Goal: Task Accomplishment & Management: Use online tool/utility

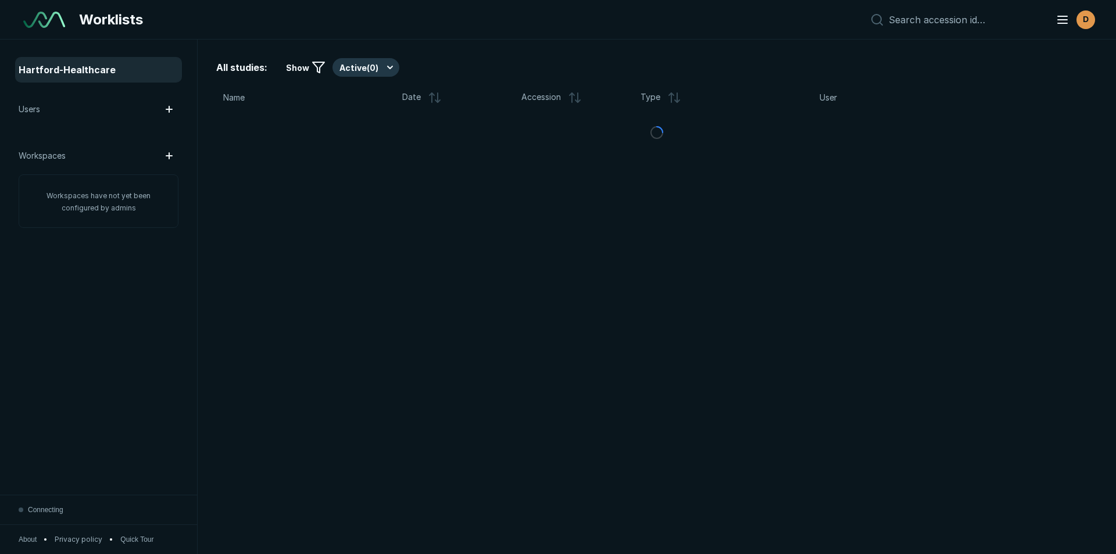
scroll to position [3598, 5441]
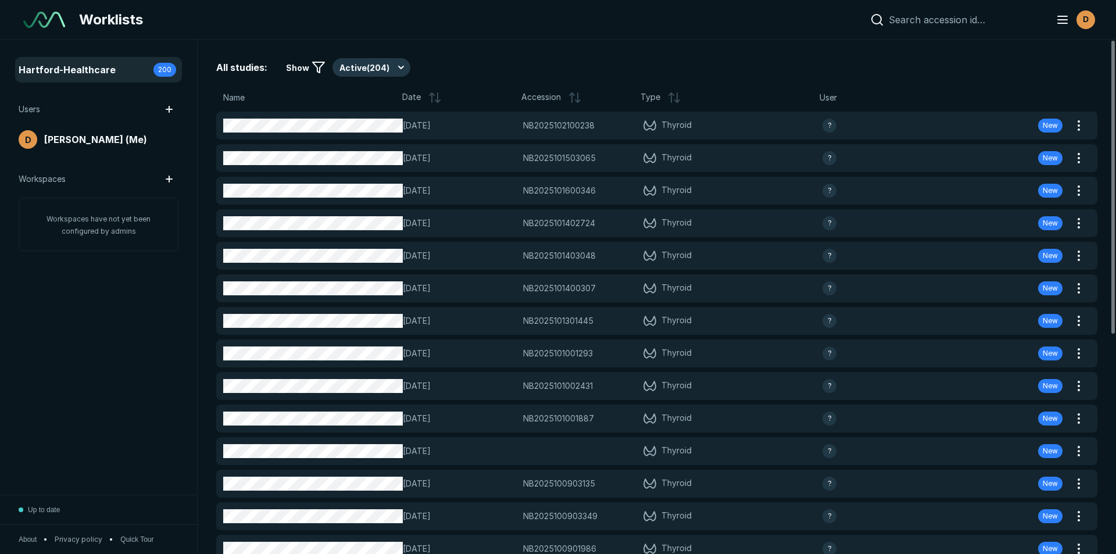
click at [920, 20] on input at bounding box center [965, 20] width 153 height 12
paste input "NB2025101500262"
type input "NB2025101500262"
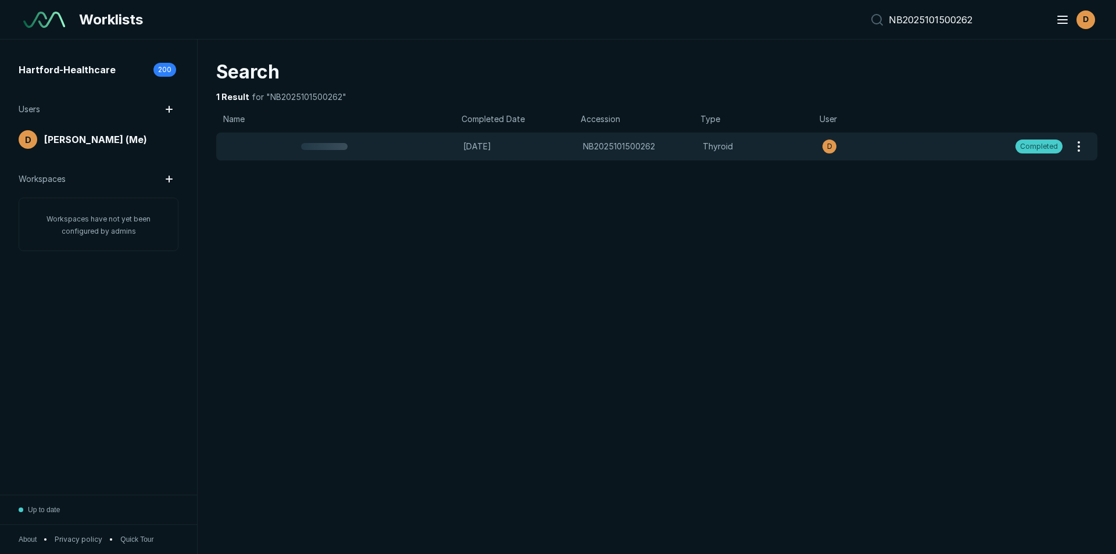
scroll to position [3598, 5441]
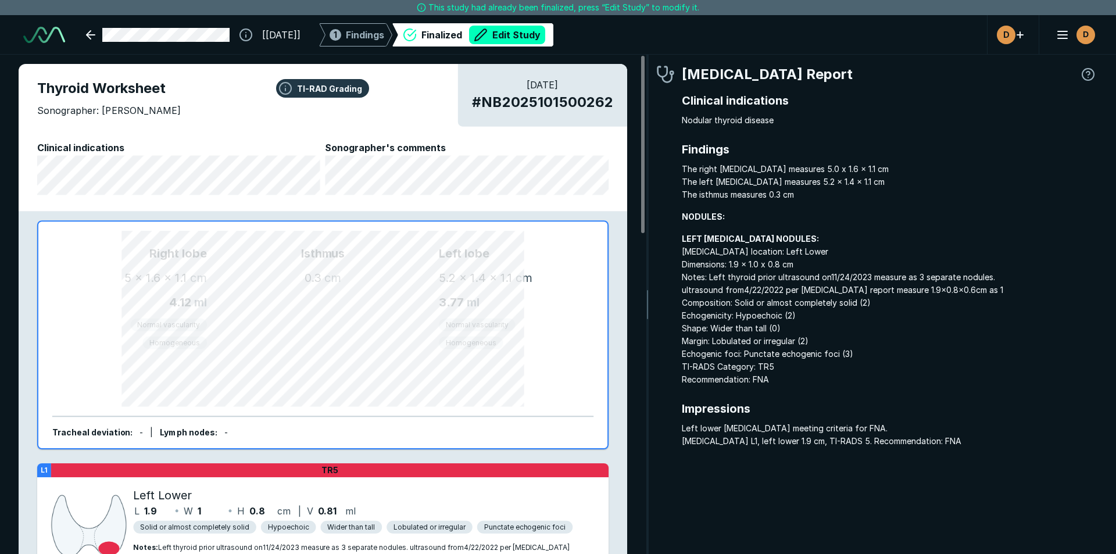
scroll to position [3674, 3461]
click at [544, 31] on button "Edit Study" at bounding box center [507, 35] width 76 height 19
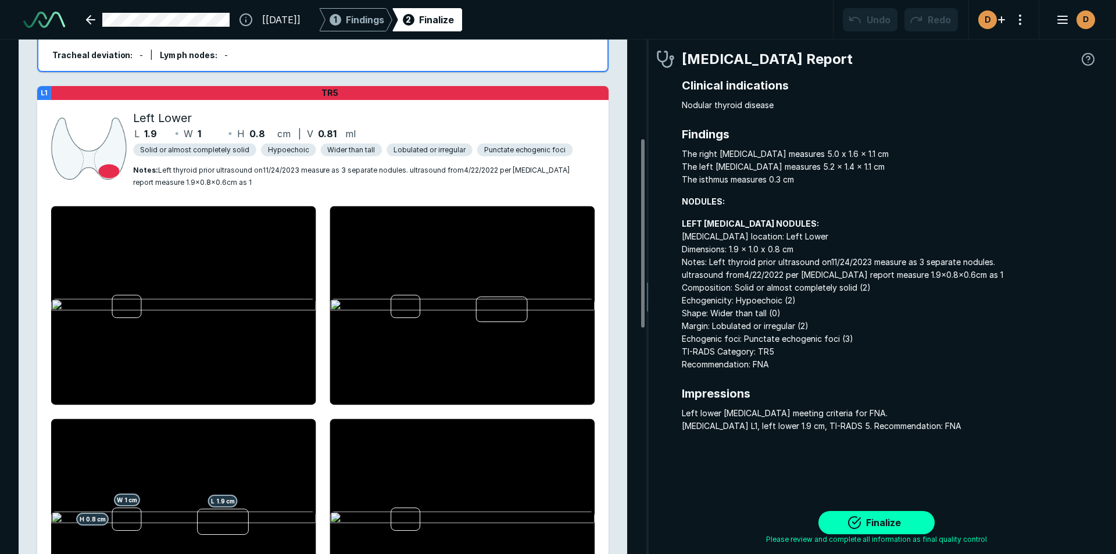
scroll to position [233, 0]
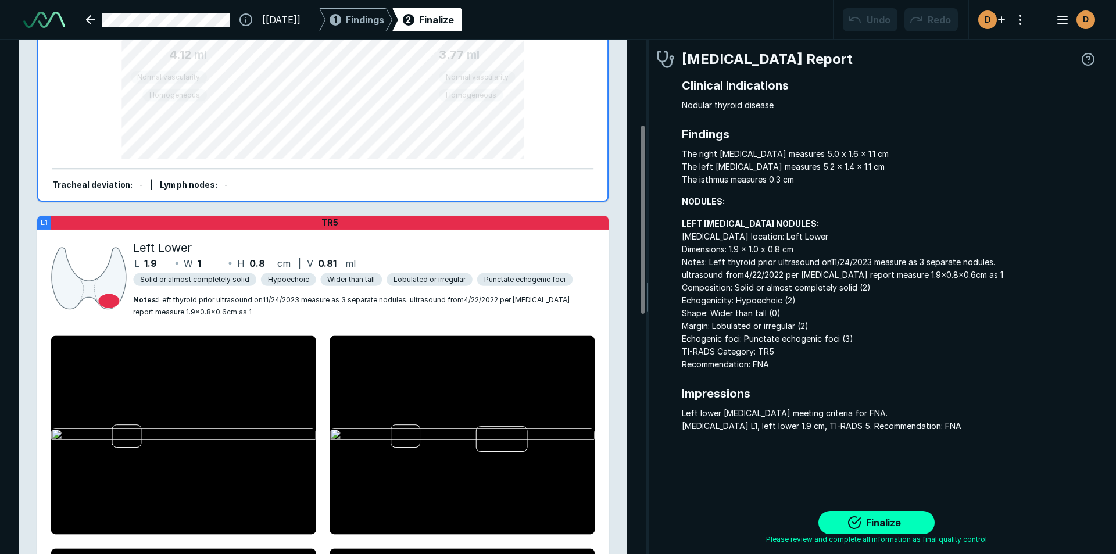
click at [308, 295] on span "Notes : Left thyroid prior ultrasound on11/24/2023 measure as 3 separate nodule…" at bounding box center [351, 305] width 437 height 21
click at [308, 310] on div "Left Lower L 1.9 W 1 H 0.8 cm | V 0.81 ml Solid or almost completely solid Hypo…" at bounding box center [360, 278] width 469 height 88
click at [279, 239] on div "Left Lower" at bounding box center [360, 247] width 455 height 17
click at [277, 239] on div "Left Lower" at bounding box center [360, 247] width 455 height 17
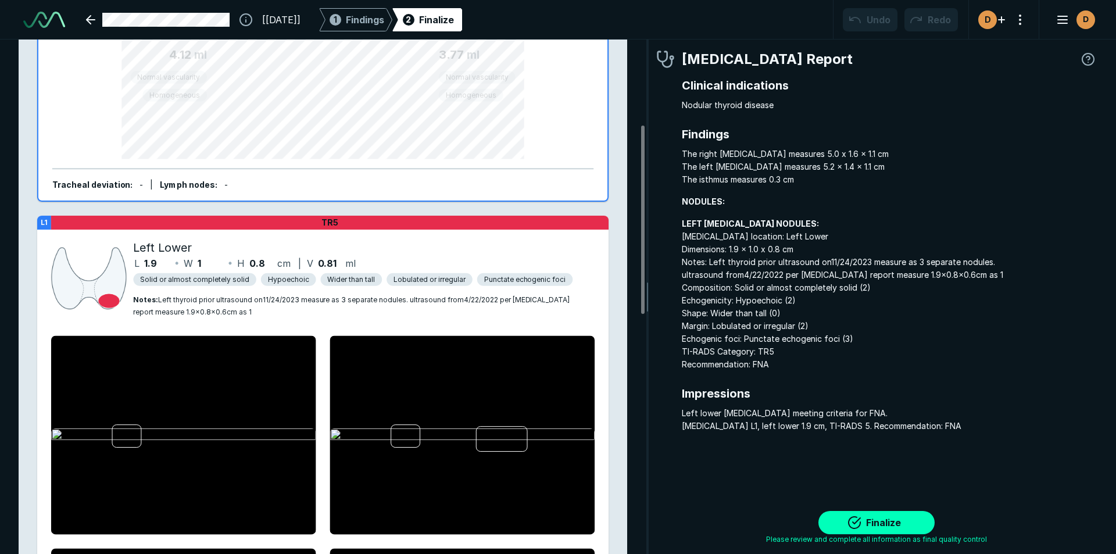
click at [407, 317] on div "Left Lower L 1.9 W 1 H 0.8 cm | V 0.81 ml Solid or almost completely solid Hypo…" at bounding box center [360, 278] width 469 height 88
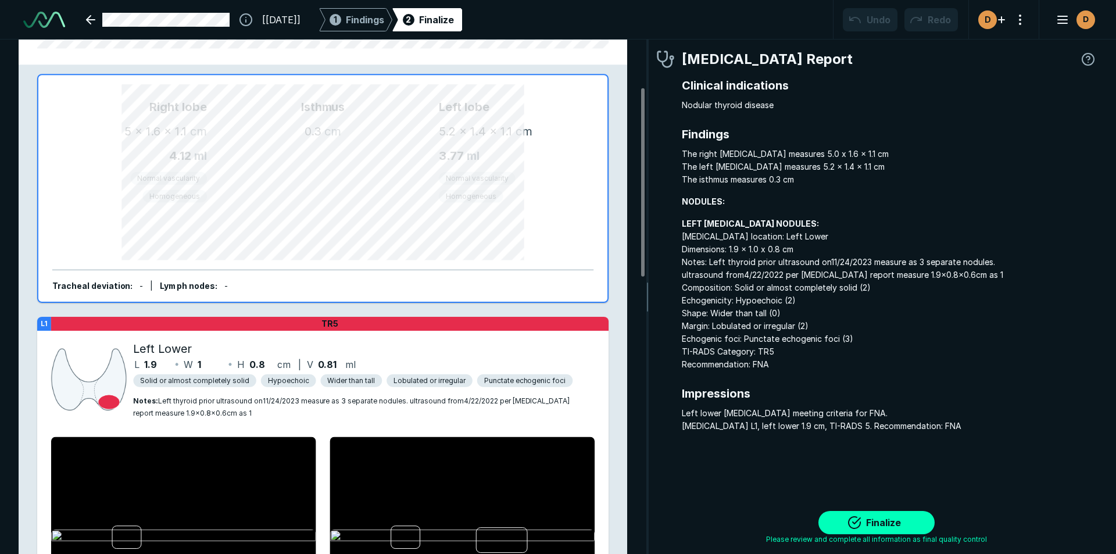
scroll to position [130, 0]
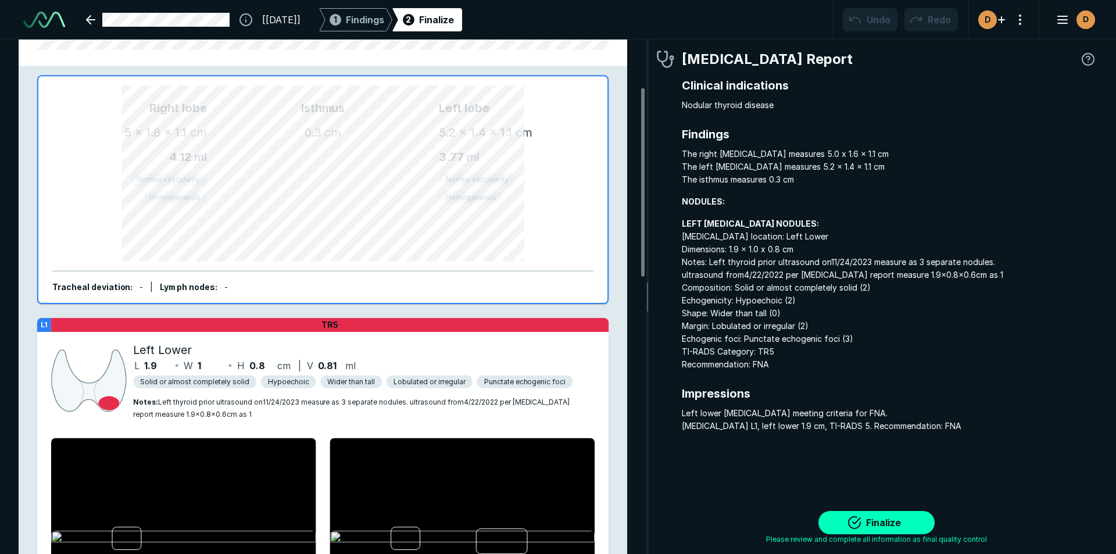
click at [374, 225] on div "Isthmus 0.3 cm" at bounding box center [323, 189] width 232 height 181
click at [363, 326] on div "TR5" at bounding box center [329, 325] width 557 height 14
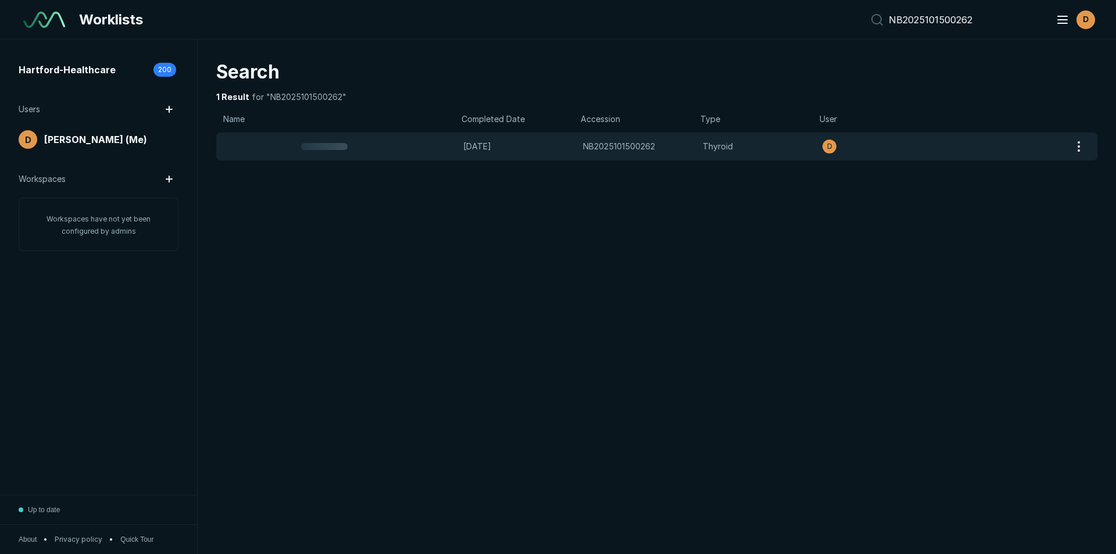
scroll to position [3598, 5441]
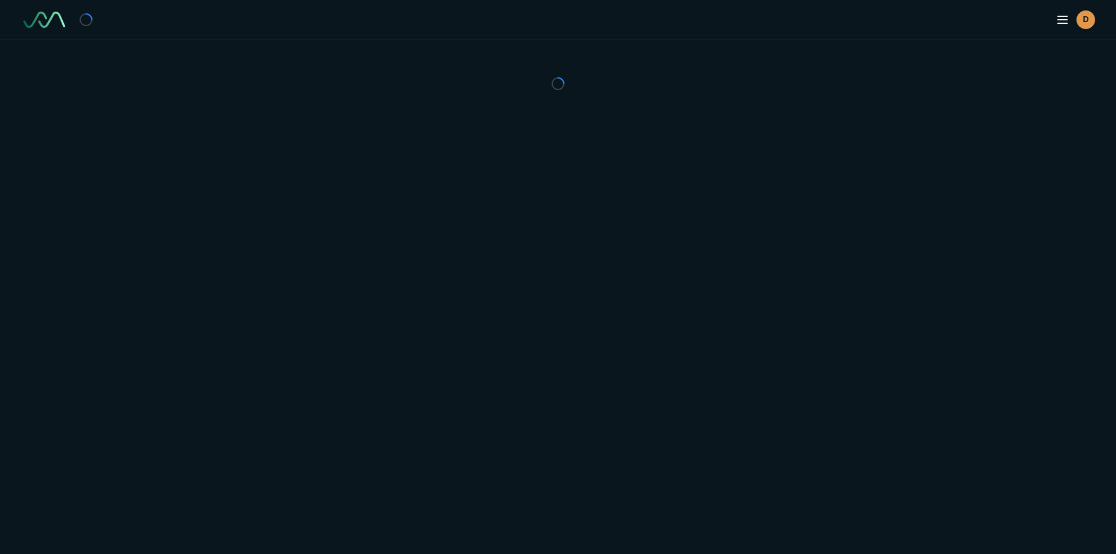
click at [339, 144] on div "D" at bounding box center [558, 277] width 1116 height 554
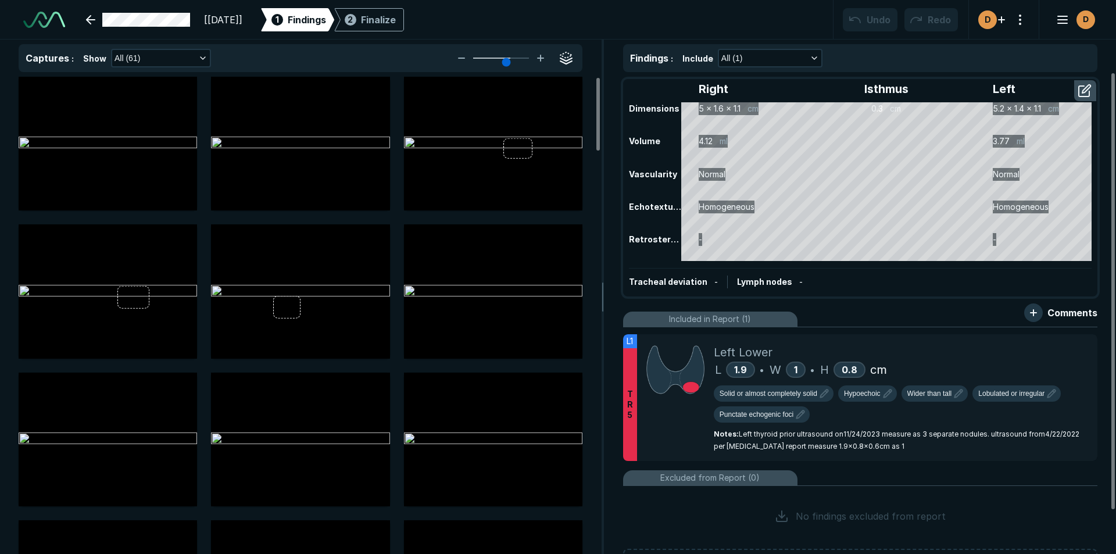
type textarea "x"
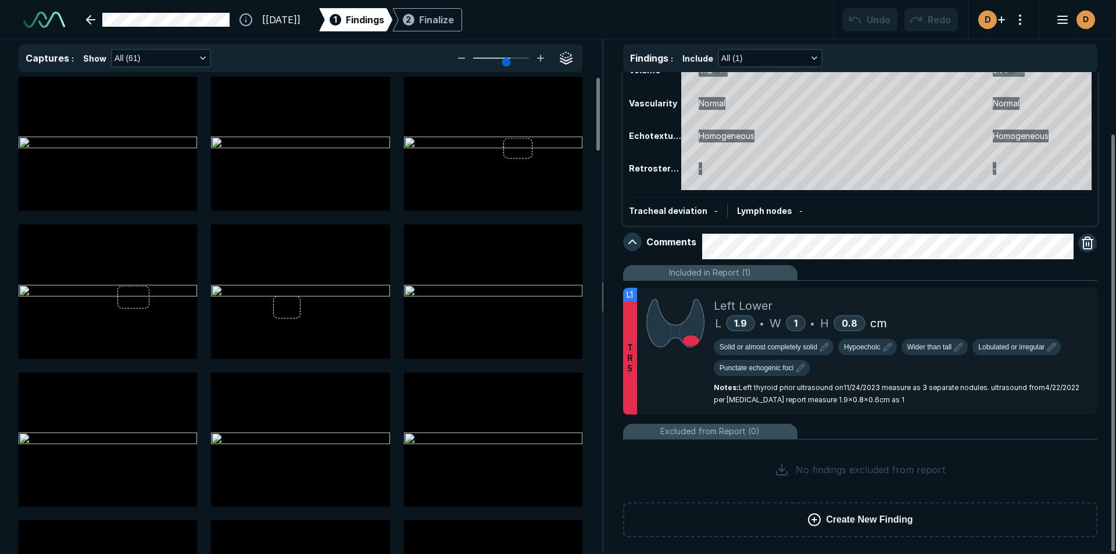
scroll to position [73, 0]
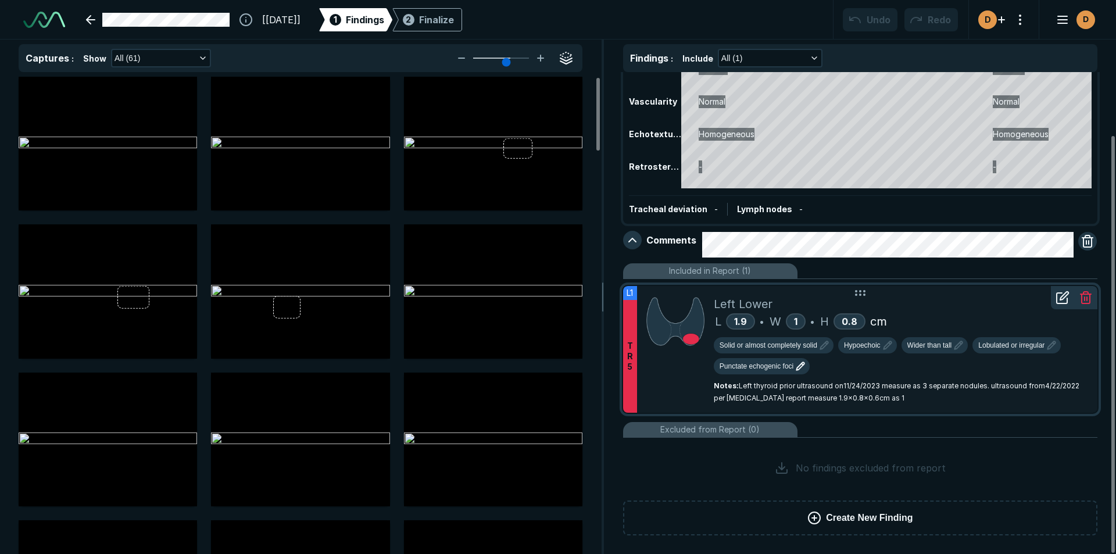
click at [768, 364] on span "Punctate echogenic foci" at bounding box center [757, 366] width 74 height 10
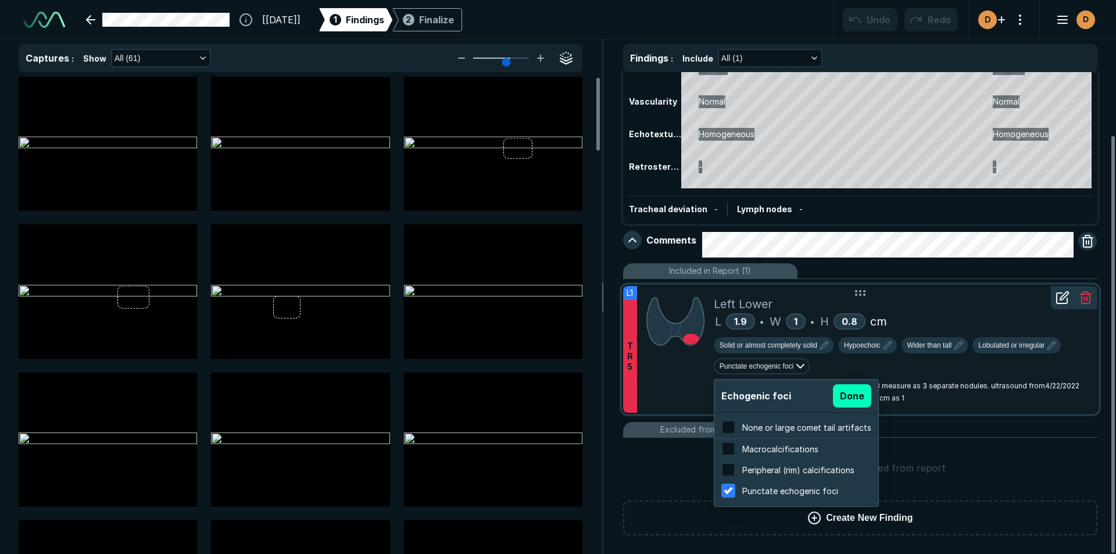
scroll to position [1869, 2217]
click at [725, 426] on input "checkbox" at bounding box center [728, 427] width 14 height 14
checkbox input "true"
checkbox input "false"
click at [842, 401] on button "Done" at bounding box center [852, 395] width 38 height 23
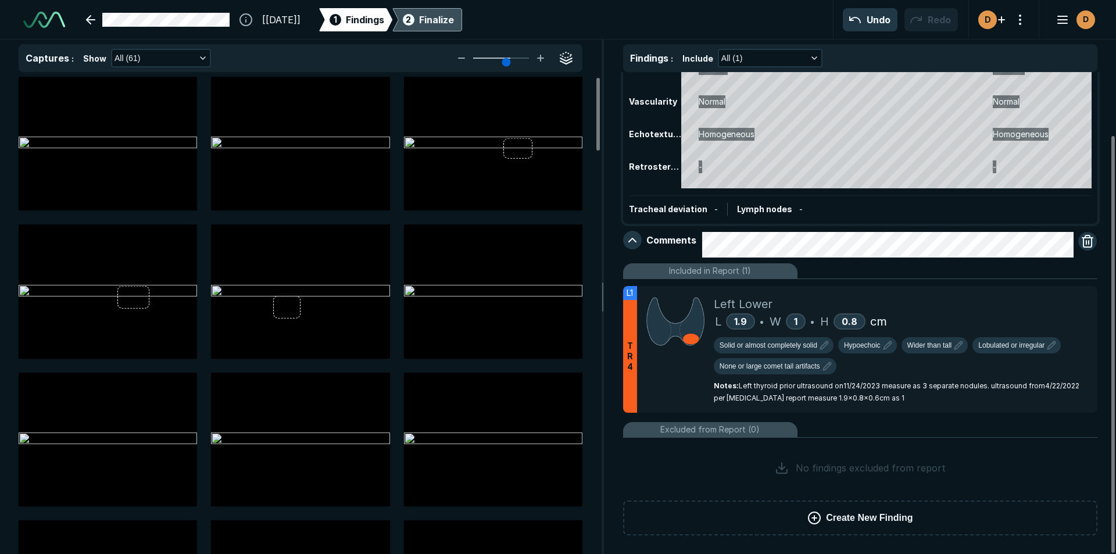
click at [454, 20] on div "Finalize" at bounding box center [436, 20] width 35 height 14
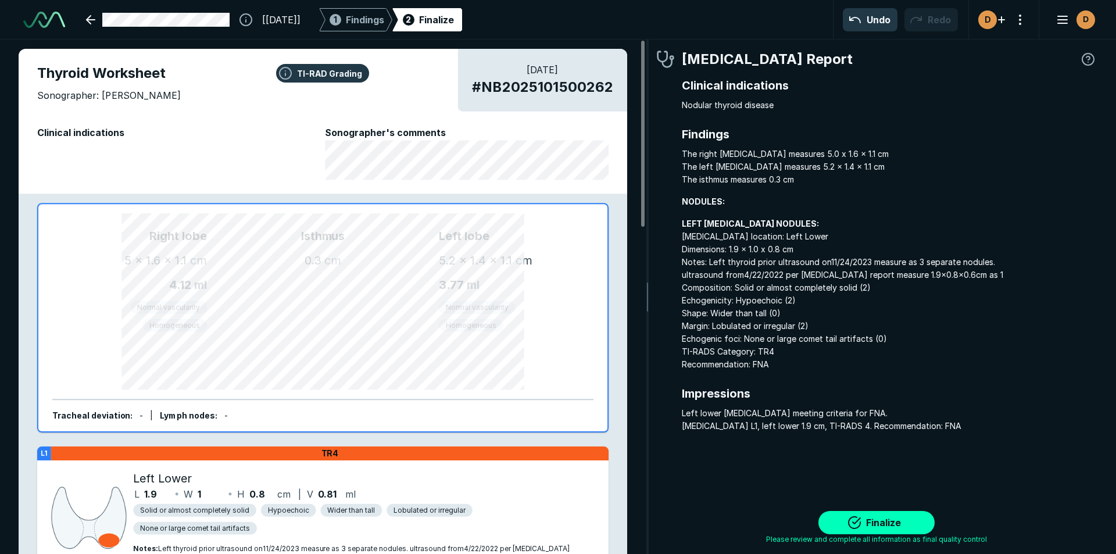
scroll to position [3742, 3461]
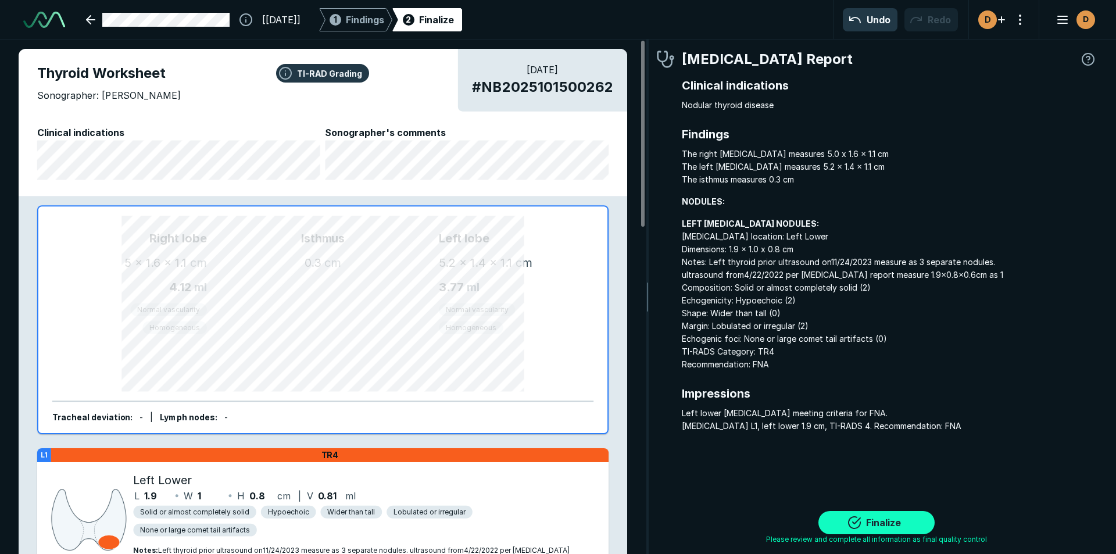
click at [900, 521] on button "Finalize" at bounding box center [876, 522] width 116 height 23
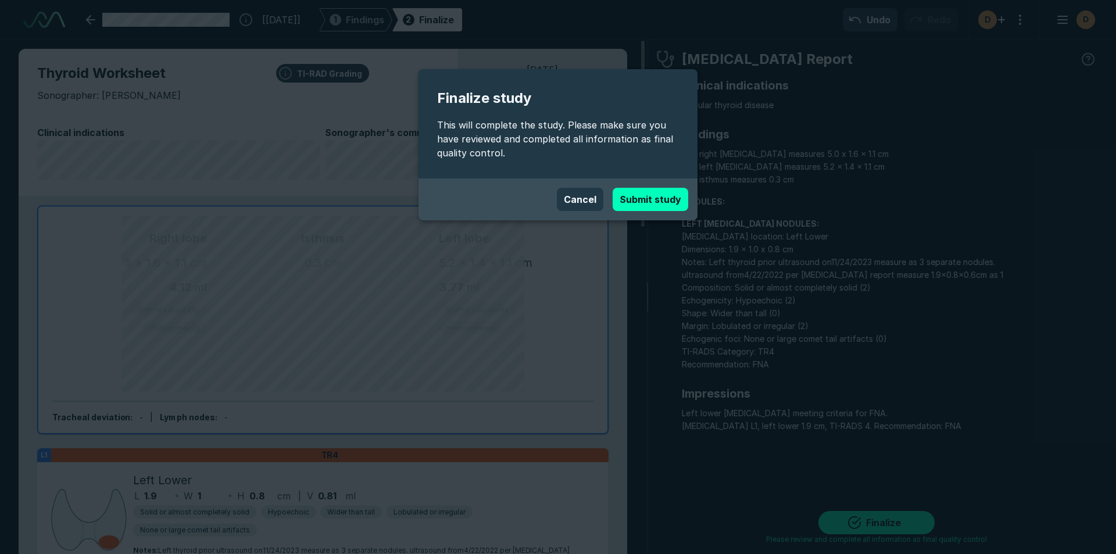
click at [667, 203] on button "Submit study" at bounding box center [651, 199] width 76 height 23
type textarea "x"
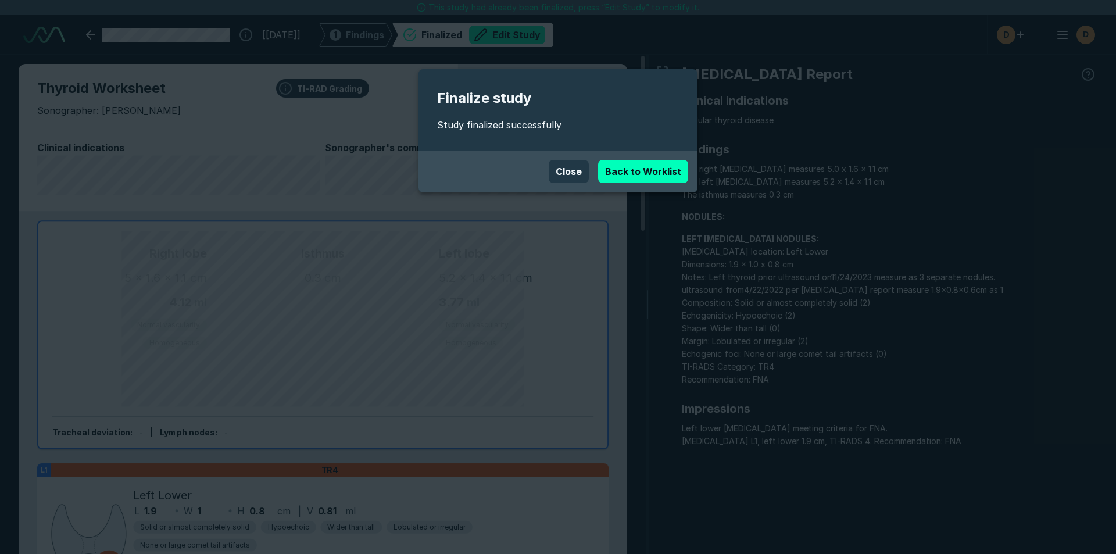
scroll to position [3716, 6516]
click at [630, 166] on link "Back to Worklist" at bounding box center [643, 171] width 90 height 23
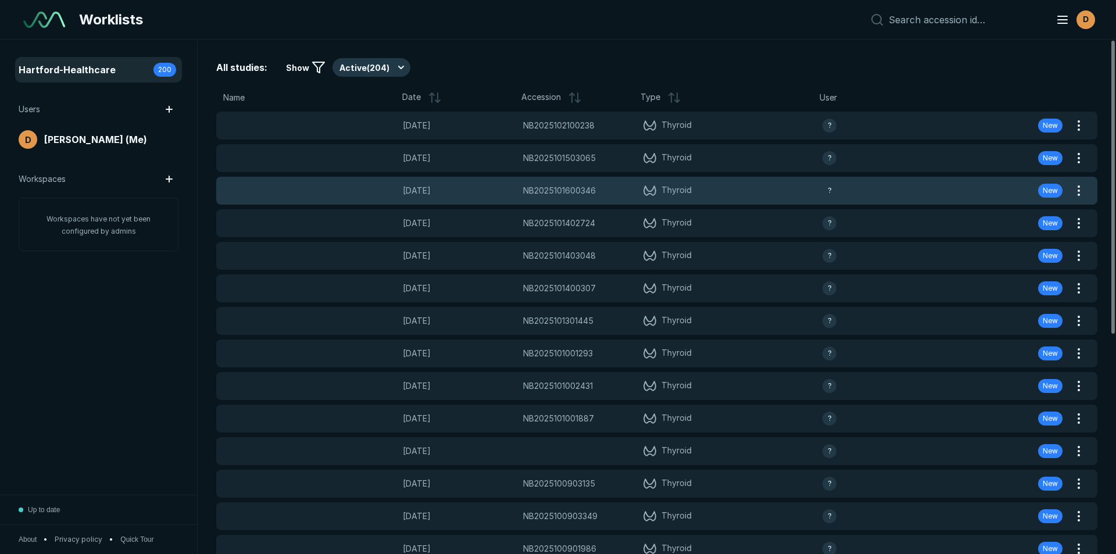
scroll to position [3598, 5441]
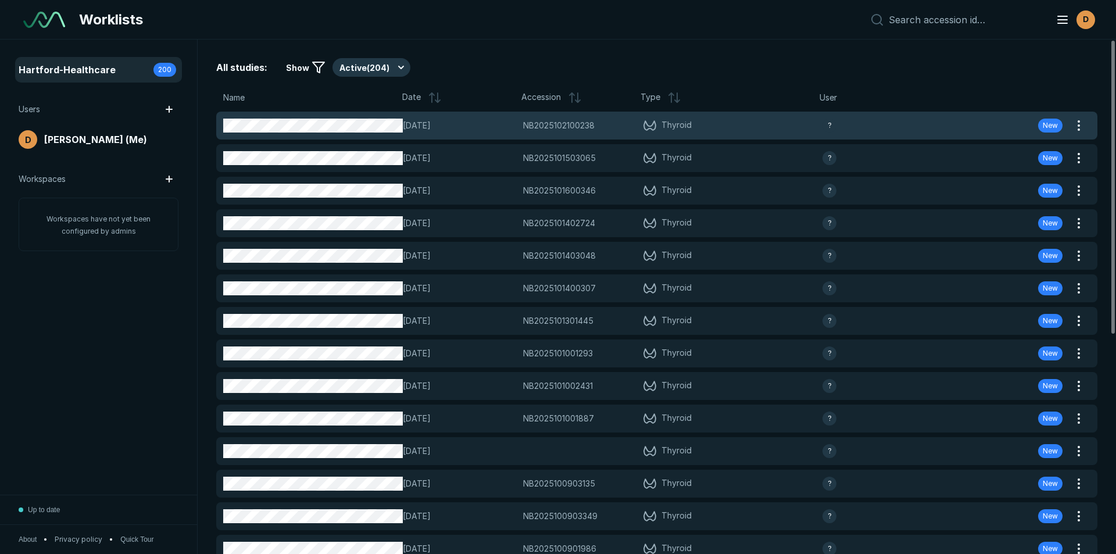
click at [527, 125] on span "NB2025102100238" at bounding box center [558, 125] width 71 height 13
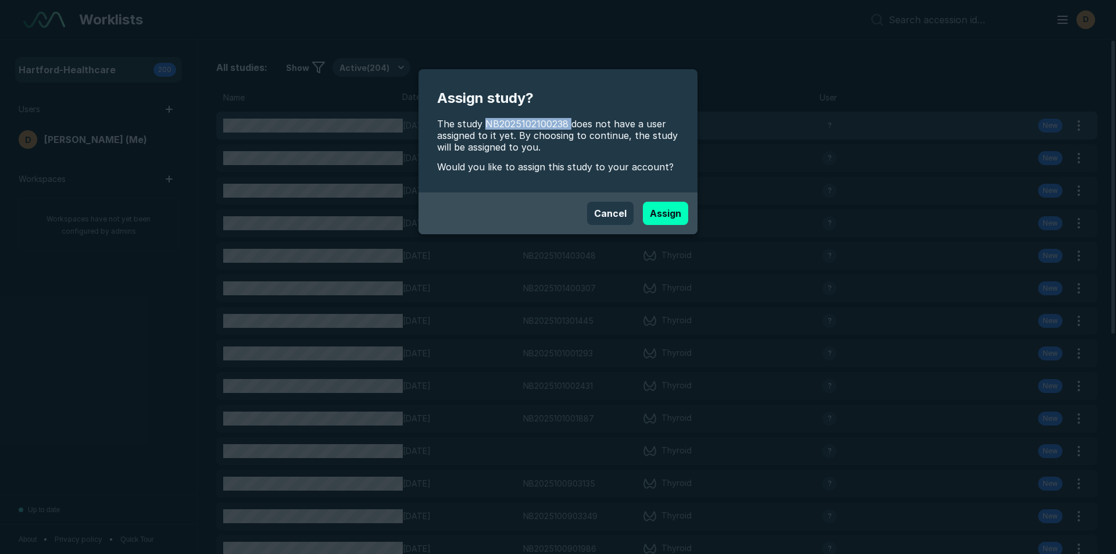
click at [527, 125] on span "The study NB2025102100238 does not have a user assigned to it yet. By choosing …" at bounding box center [558, 135] width 242 height 35
click at [671, 210] on button "Assign" at bounding box center [665, 213] width 45 height 23
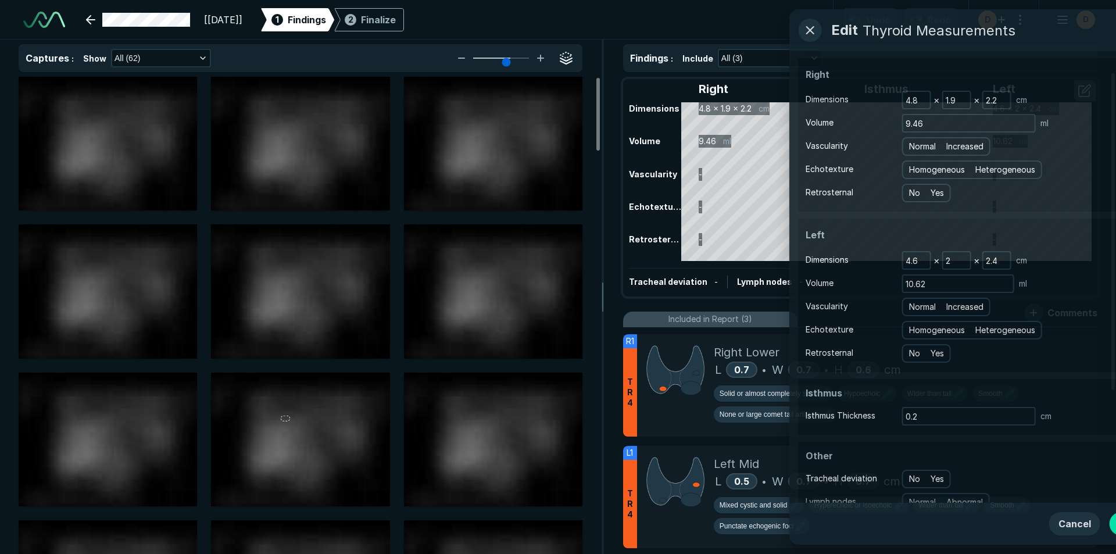
scroll to position [3784, 6516]
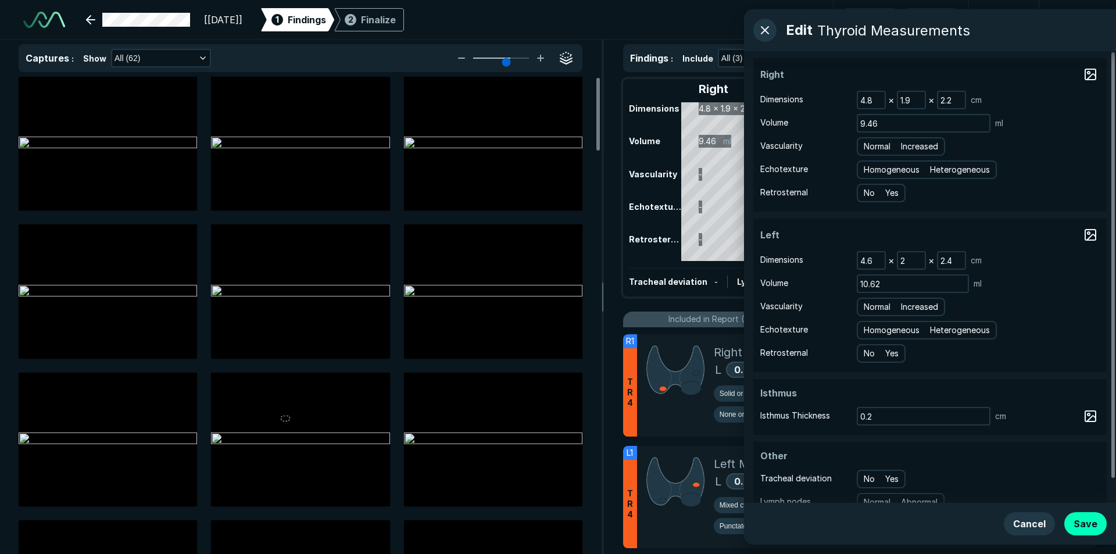
drag, startPoint x: 1085, startPoint y: 529, endPoint x: 1074, endPoint y: 506, distance: 25.0
click at [1084, 529] on button "Save" at bounding box center [1085, 523] width 42 height 23
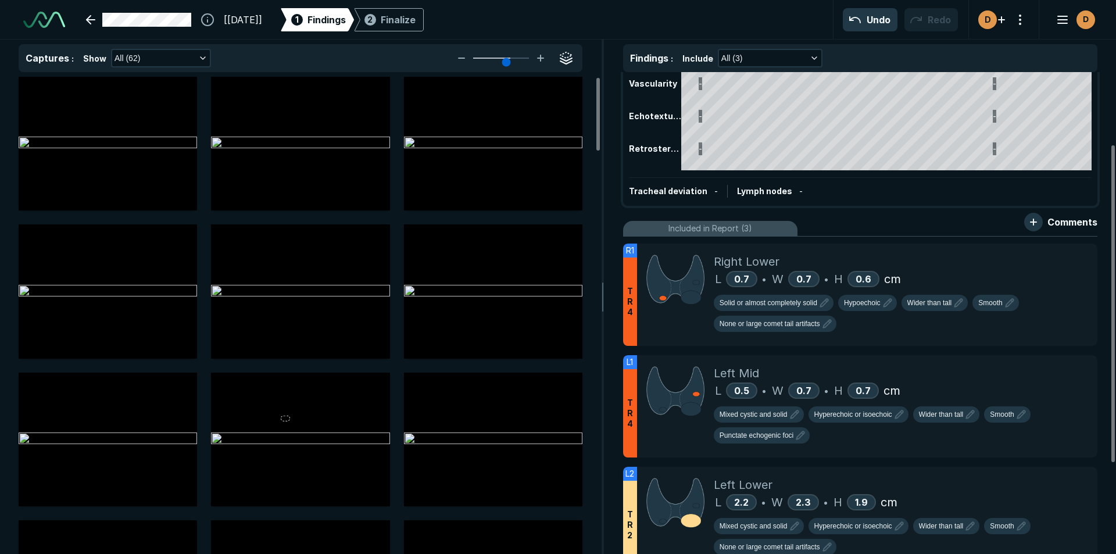
scroll to position [116, 0]
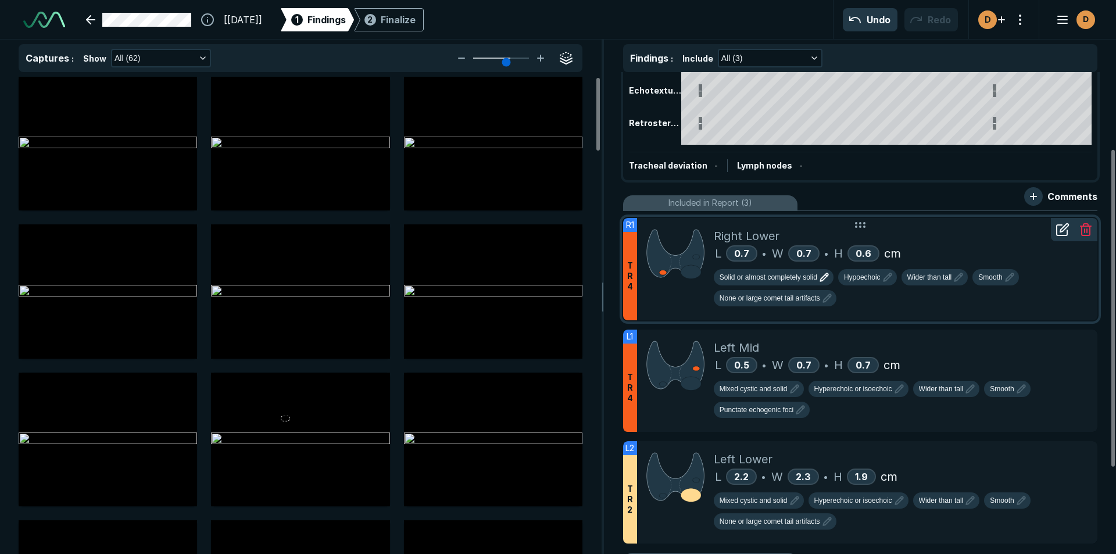
click at [771, 279] on span "Solid or almost completely solid" at bounding box center [769, 277] width 98 height 10
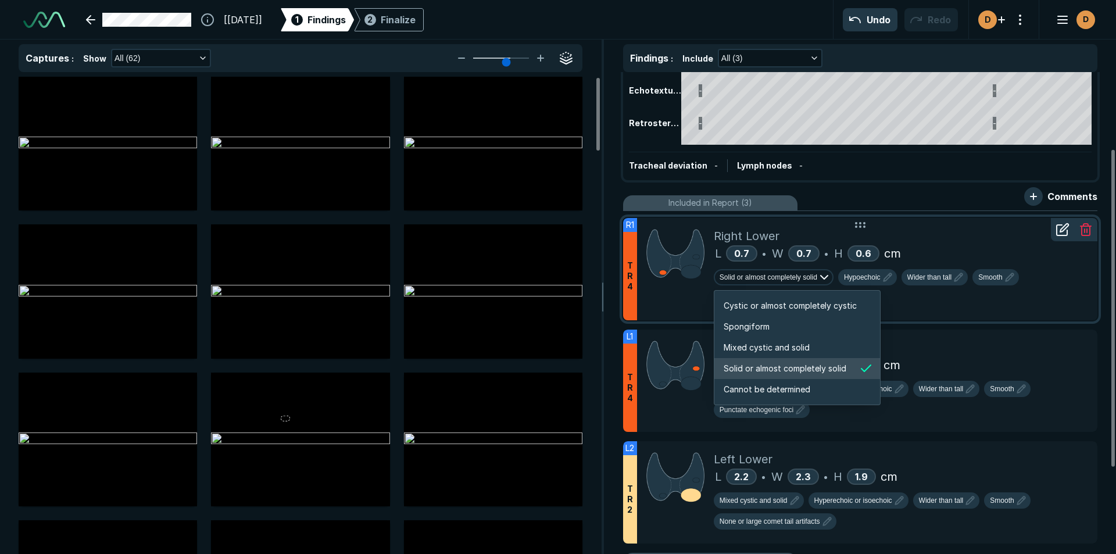
scroll to position [1940, 2233]
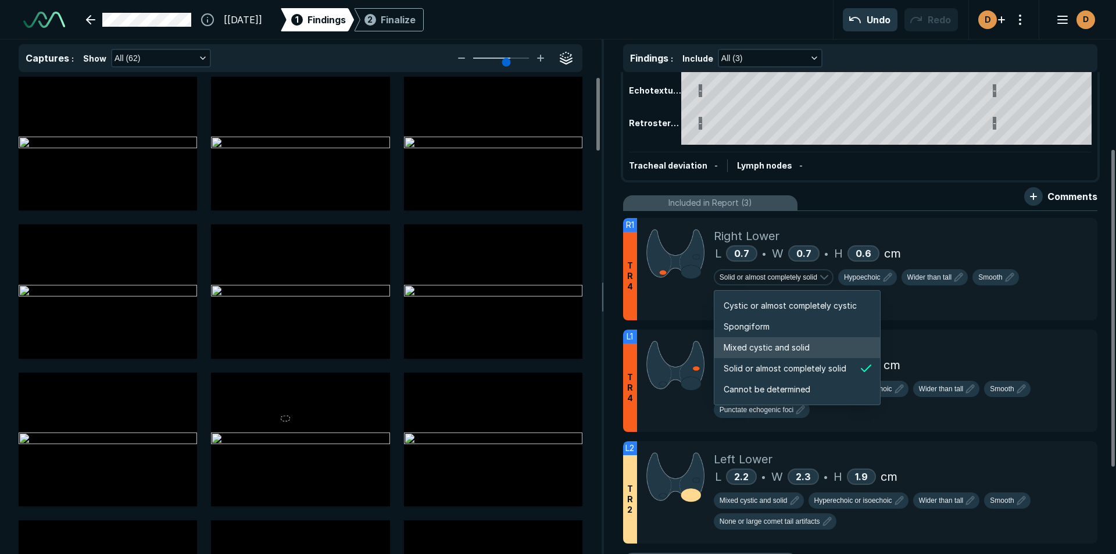
click at [742, 344] on span "Mixed cystic and solid" at bounding box center [767, 347] width 86 height 13
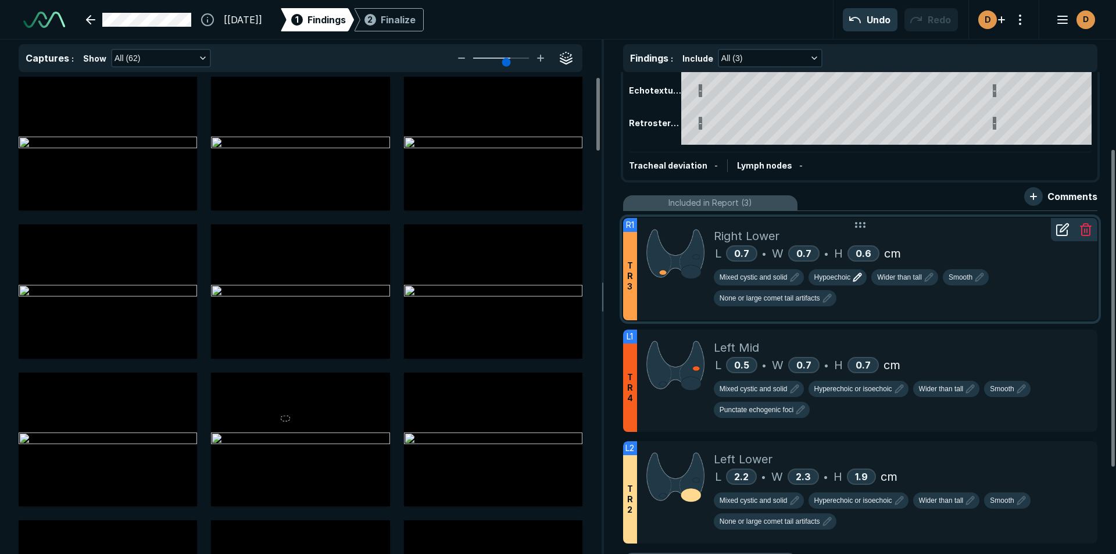
click at [827, 274] on span "Hypoechoic" at bounding box center [832, 277] width 37 height 10
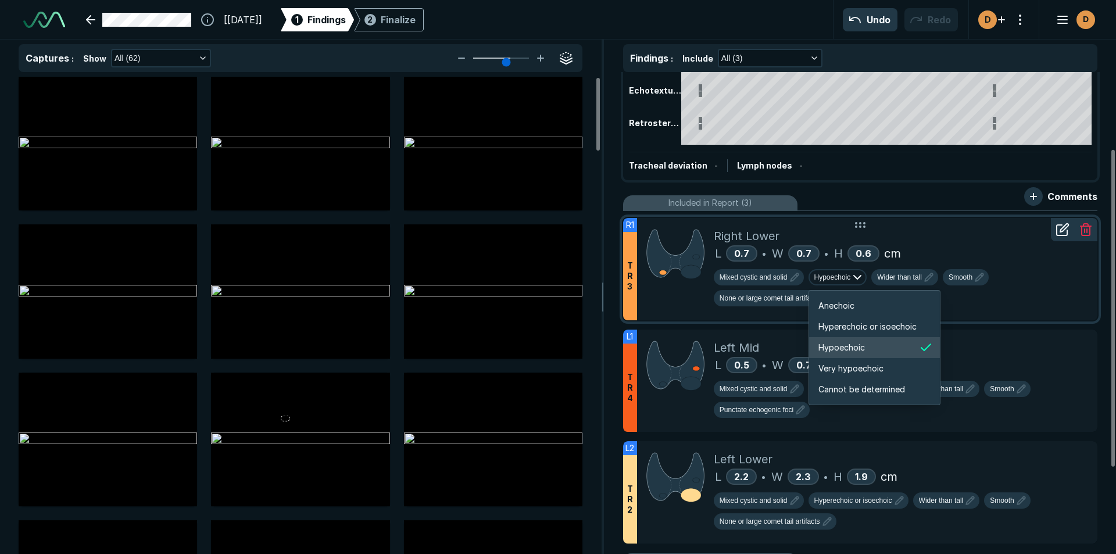
scroll to position [1940, 2083]
click at [872, 324] on span "Hyperechoic or isoechoic" at bounding box center [867, 326] width 98 height 13
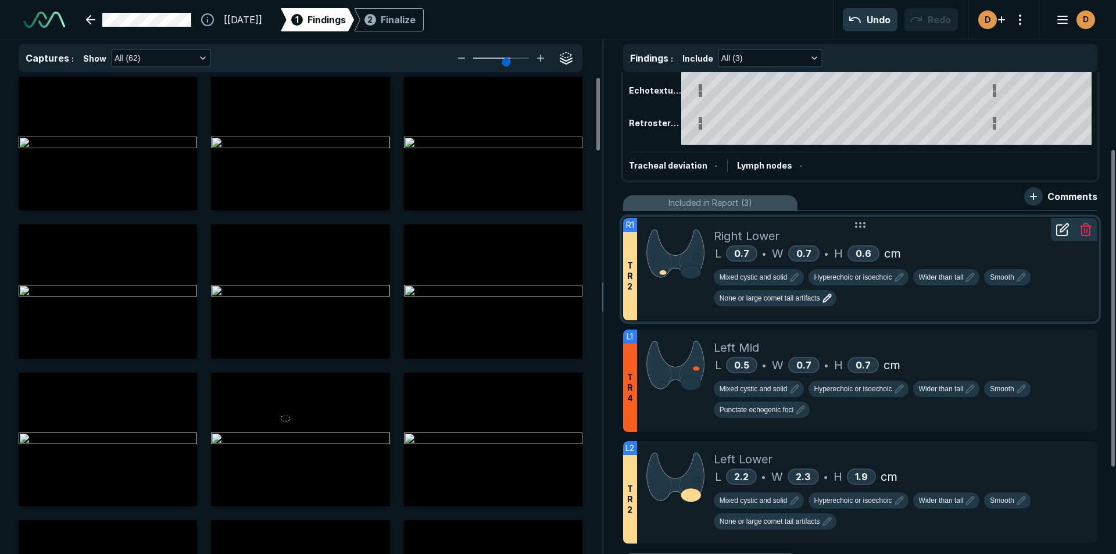
click at [776, 301] on span "None or large comet tail artifacts" at bounding box center [770, 298] width 101 height 10
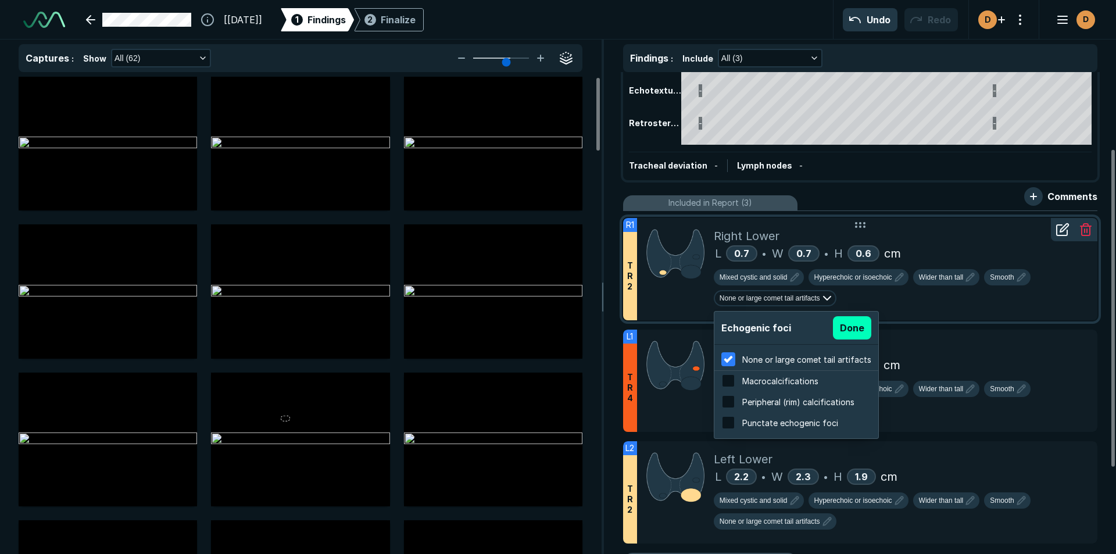
scroll to position [1869, 2217]
click at [733, 380] on input "checkbox" at bounding box center [728, 381] width 14 height 14
checkbox input "true"
checkbox input "false"
click at [850, 328] on button "Done" at bounding box center [852, 327] width 38 height 23
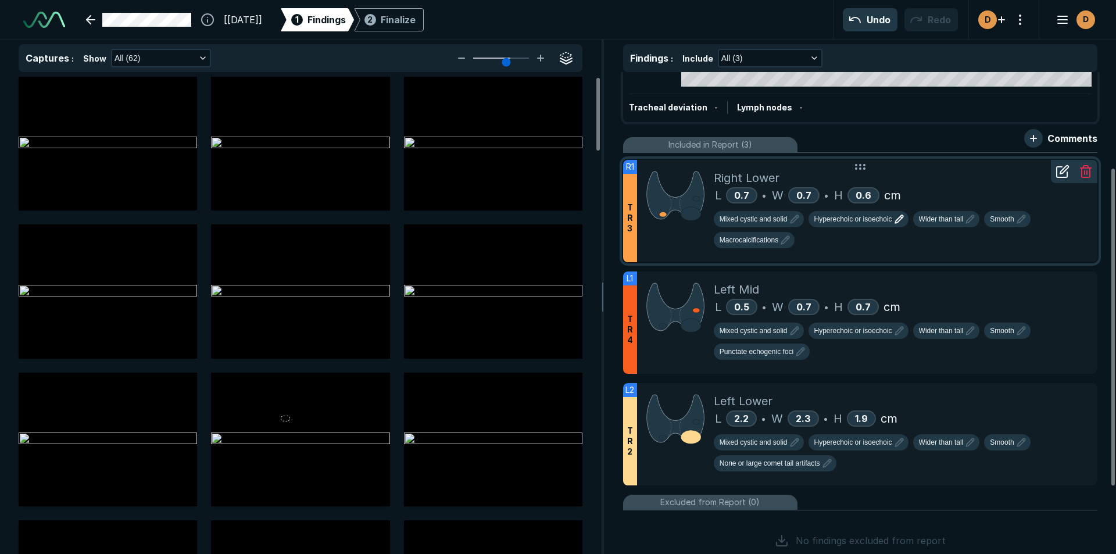
scroll to position [0, 0]
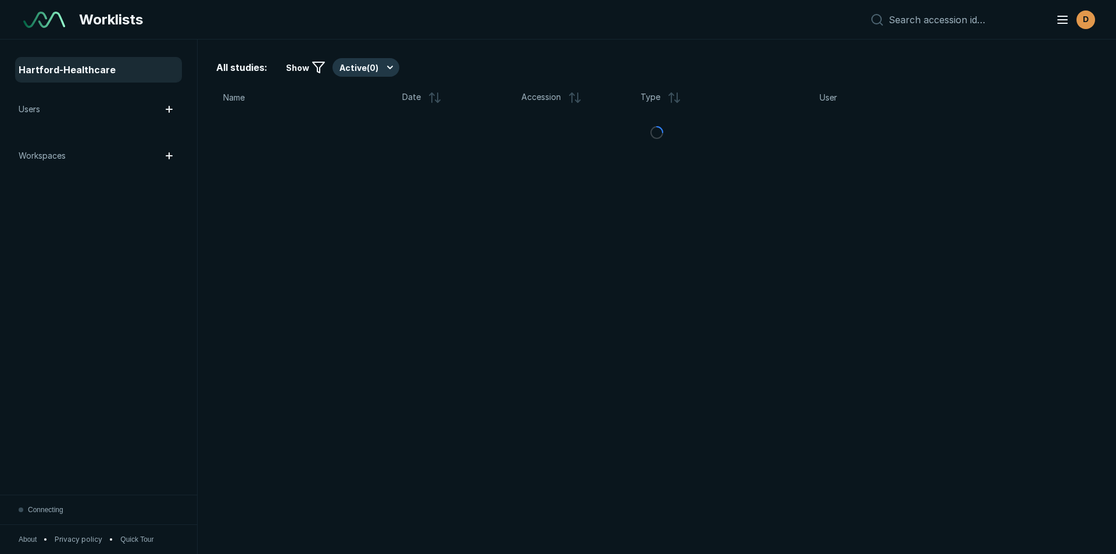
scroll to position [3784, 6516]
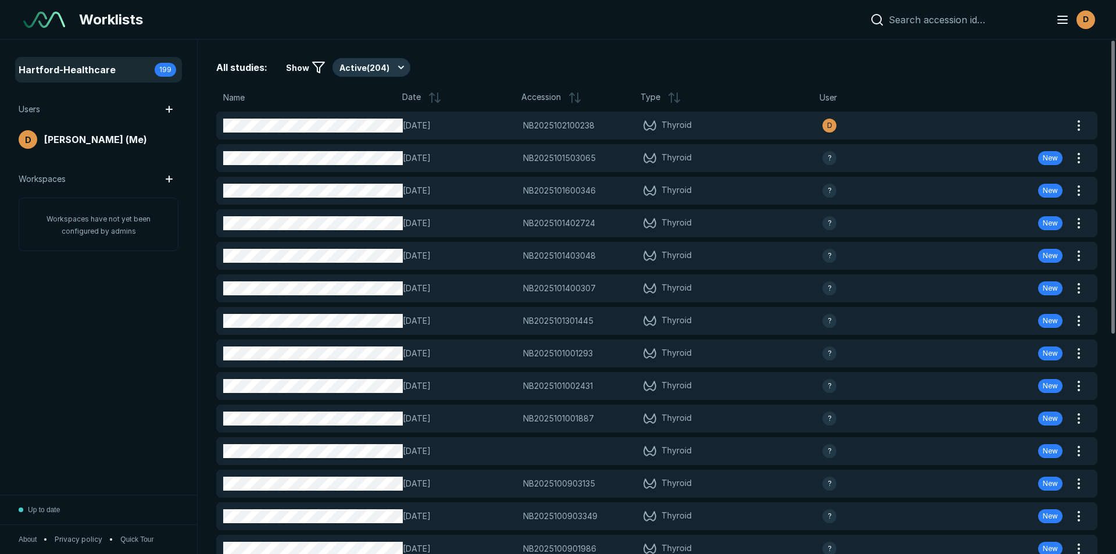
click at [920, 23] on input at bounding box center [965, 20] width 153 height 12
paste input "NB2025101500945"
type input "NB2025101500945"
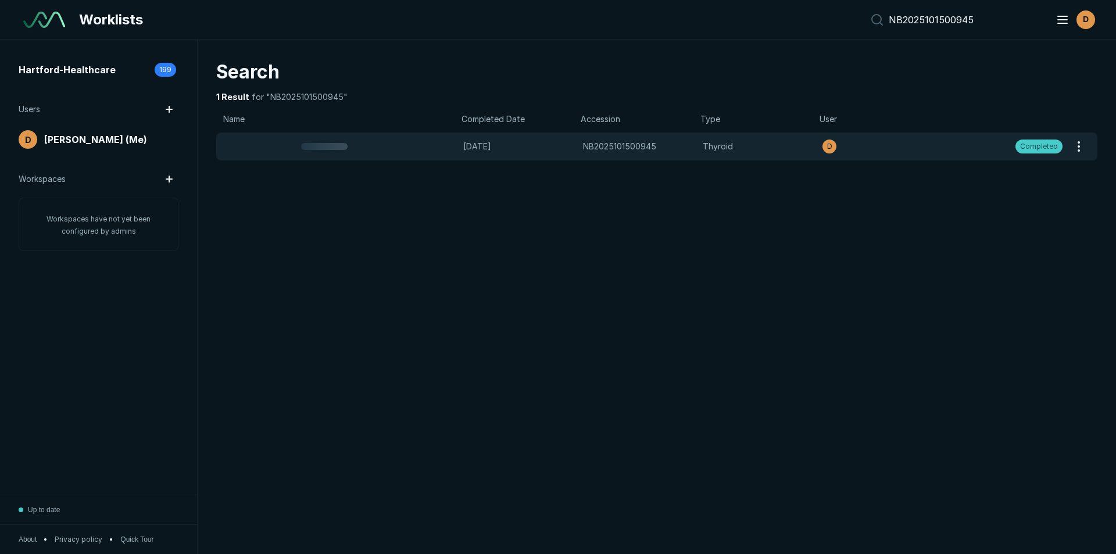
scroll to position [3598, 5441]
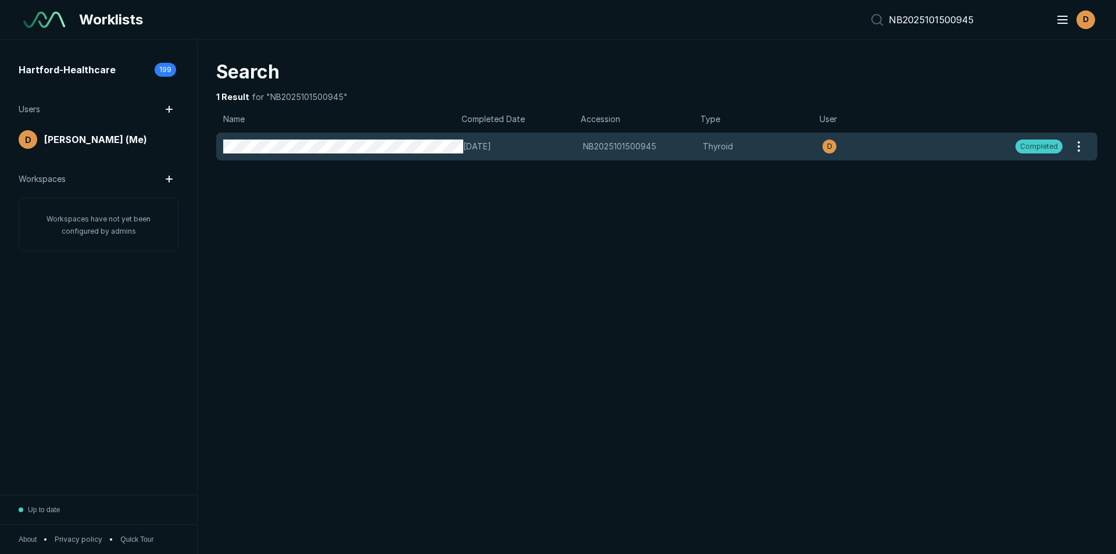
click at [599, 144] on span "NB2025101500945" at bounding box center [619, 146] width 73 height 13
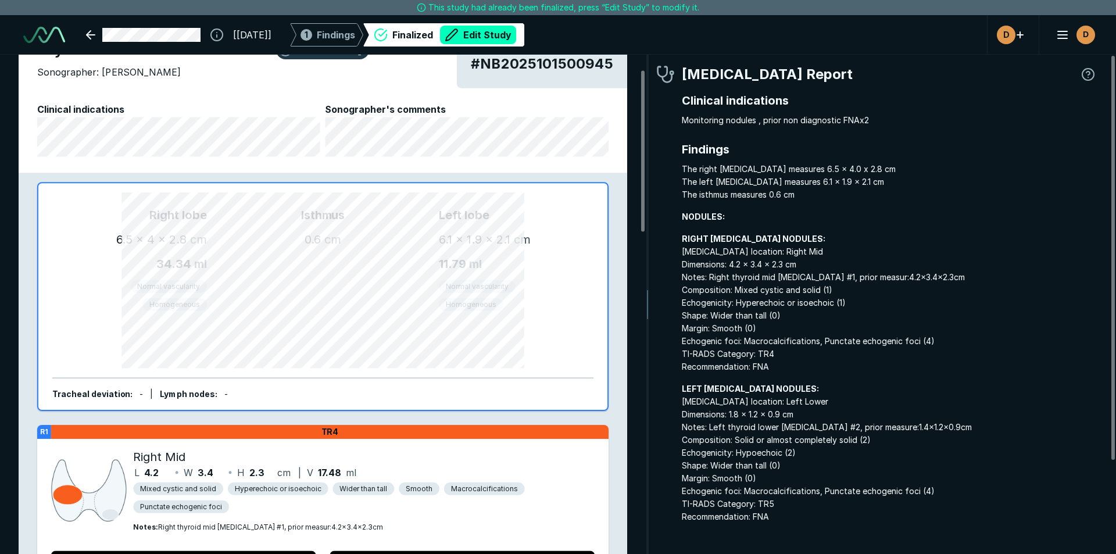
scroll to position [58, 0]
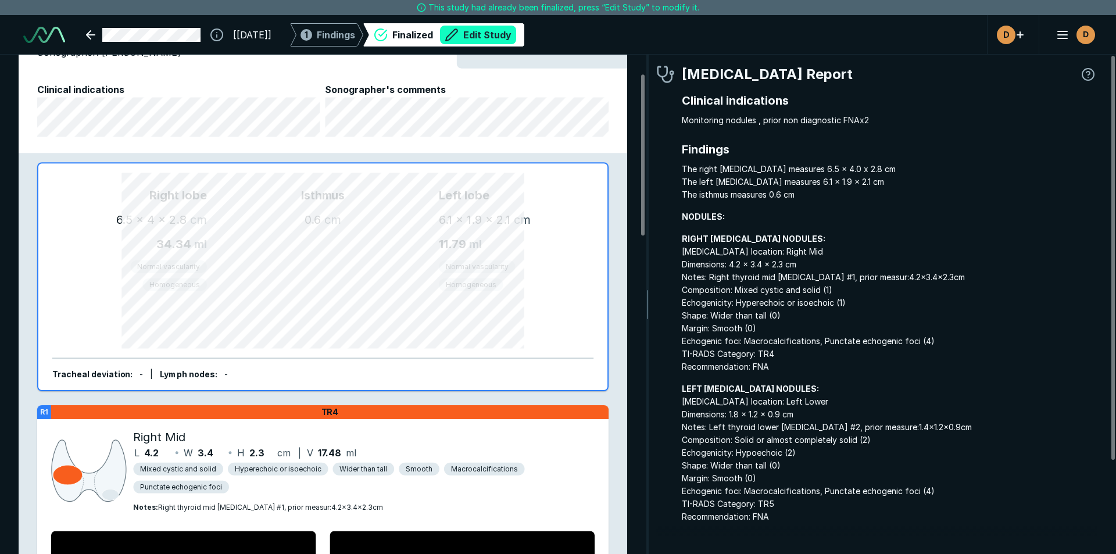
click at [516, 35] on button "Edit Study" at bounding box center [478, 35] width 76 height 19
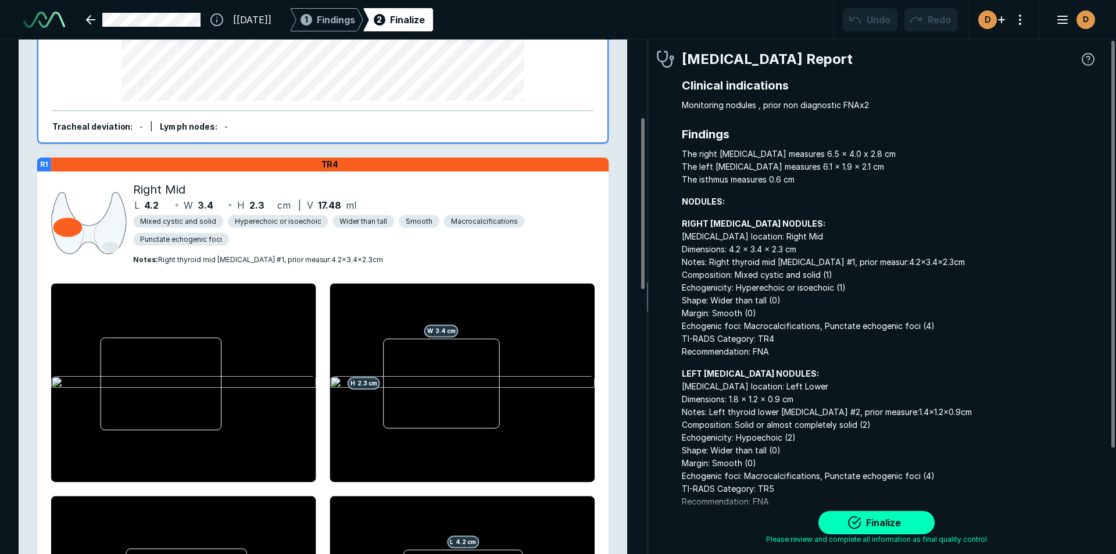
scroll to position [116, 0]
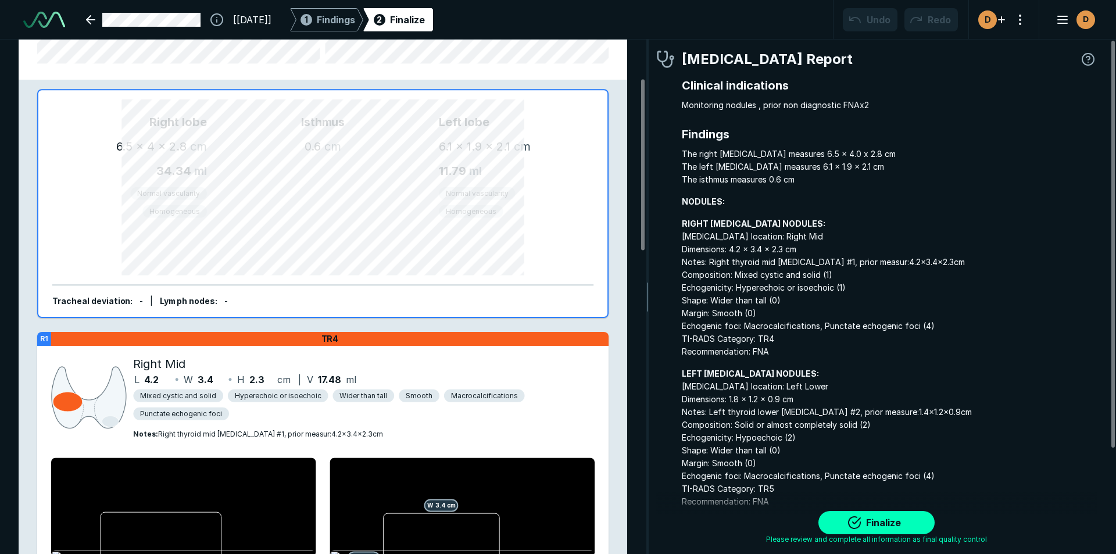
click at [538, 278] on div "Left lobe 6.1 x 1.9 x 2.1 cm 11.79 ml Normal vascularity Homogeneous" at bounding box center [509, 203] width 141 height 181
click at [265, 414] on div "Mixed cystic and solid Hyperechoic or isoechoic Wider than tall Smooth Macrocal…" at bounding box center [360, 407] width 455 height 36
click at [262, 408] on div "Mixed cystic and solid Hyperechoic or isoechoic Wider than tall Smooth Macrocal…" at bounding box center [360, 407] width 455 height 36
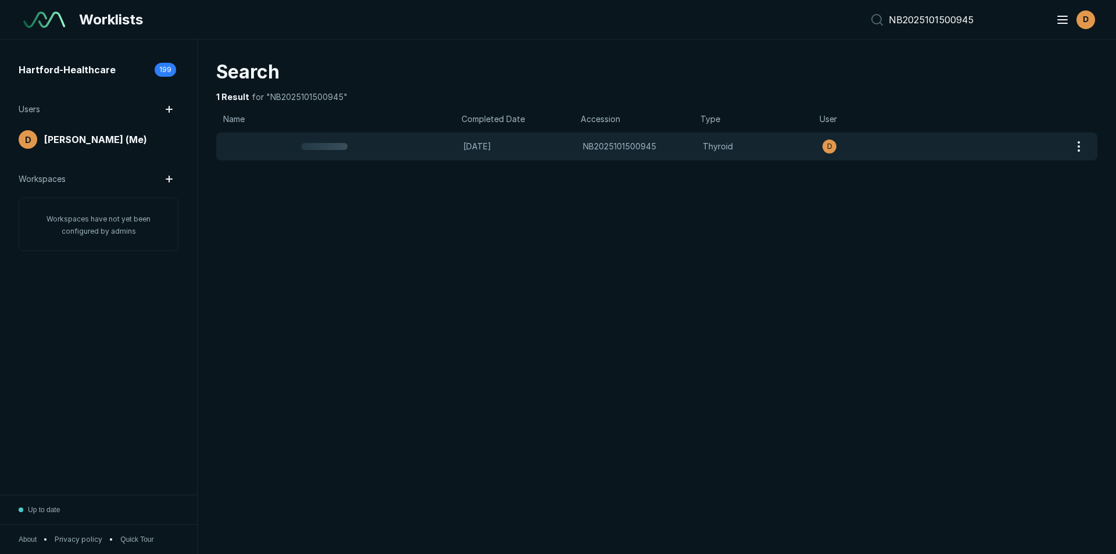
scroll to position [3598, 5441]
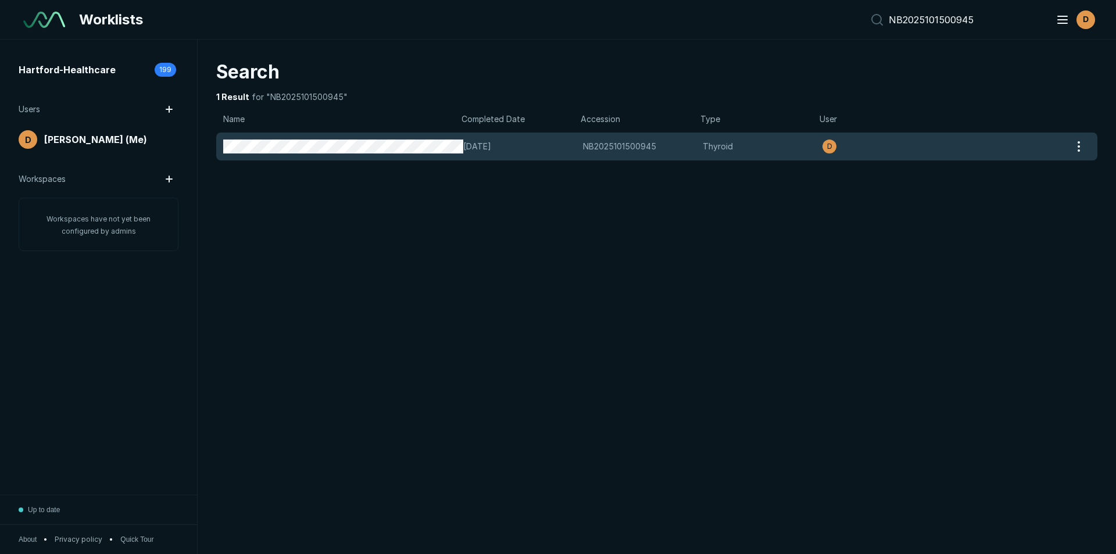
click at [585, 146] on span "NB2025101500945" at bounding box center [619, 146] width 73 height 13
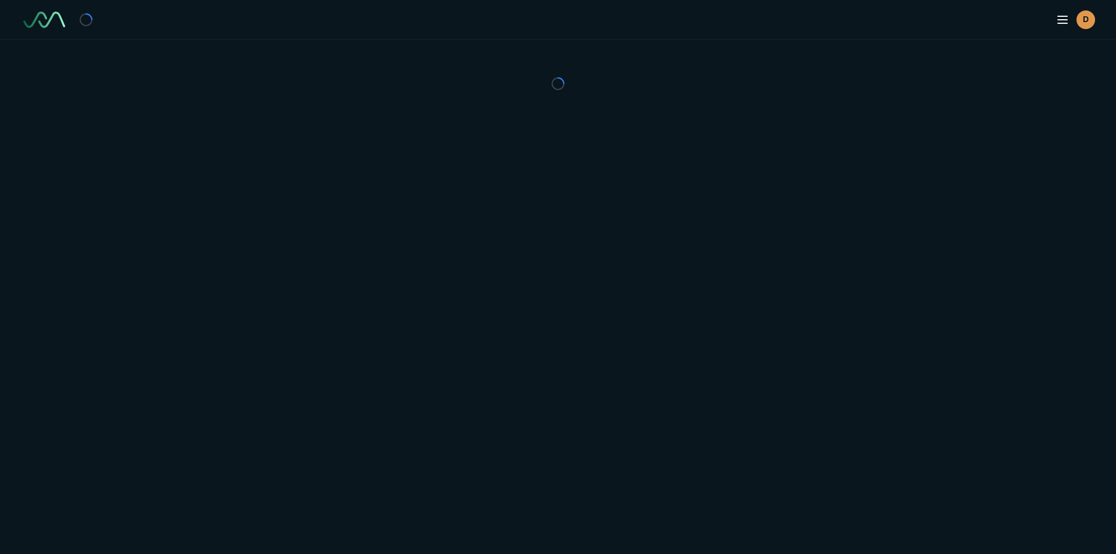
click at [585, 146] on div "D" at bounding box center [558, 277] width 1116 height 554
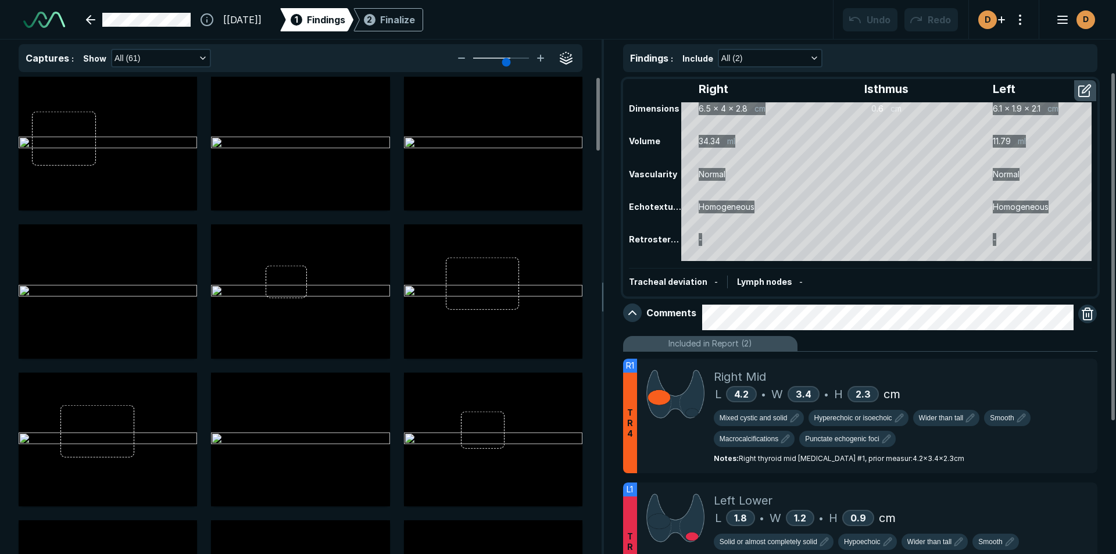
scroll to position [3784, 6516]
click at [848, 448] on div "Mixed cystic and solid Hyperechoic or isoechoic Wider than tall Smooth Macrocal…" at bounding box center [901, 431] width 374 height 42
type textarea "x"
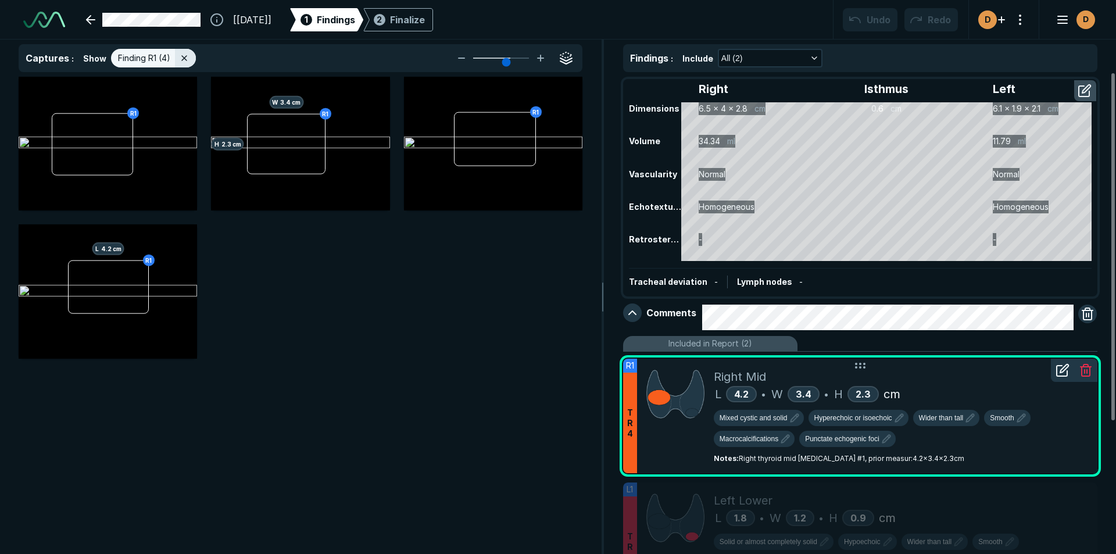
scroll to position [3514, 4012]
click at [849, 438] on span "Punctate echogenic foci" at bounding box center [842, 439] width 74 height 10
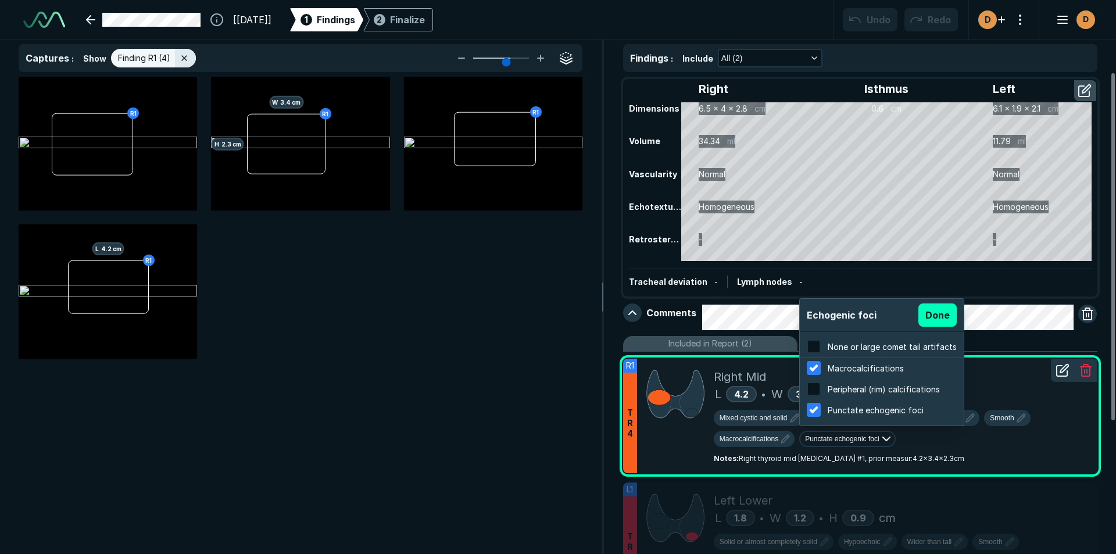
scroll to position [1869, 2217]
click at [814, 410] on div at bounding box center [819, 405] width 10 height 10
click at [811, 410] on input "checkbox" at bounding box center [814, 410] width 14 height 14
checkbox input "false"
click at [935, 310] on button "Done" at bounding box center [937, 314] width 38 height 23
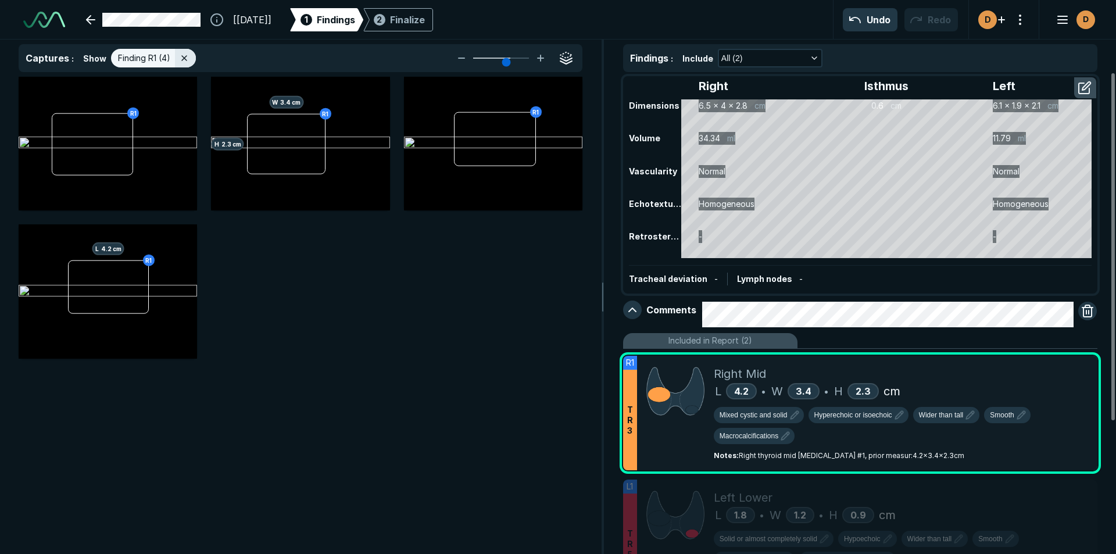
scroll to position [0, 0]
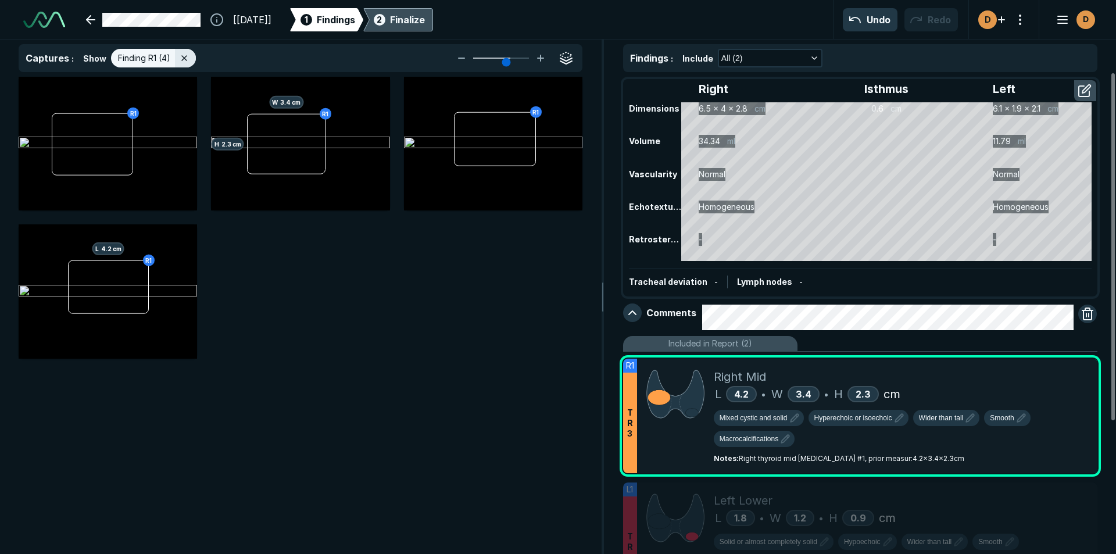
click at [425, 22] on div "Finalize" at bounding box center [407, 20] width 35 height 14
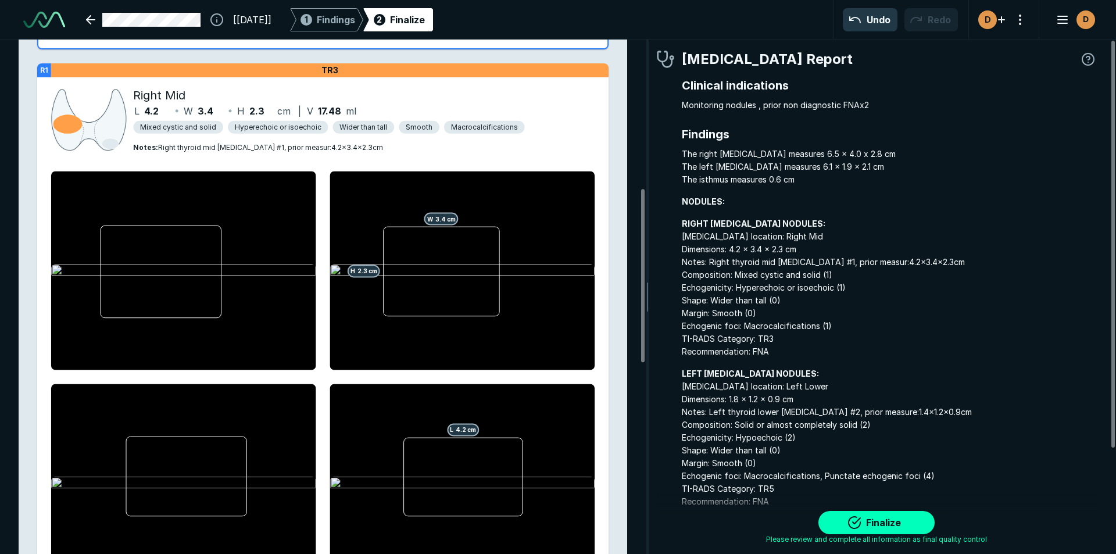
scroll to position [465, 0]
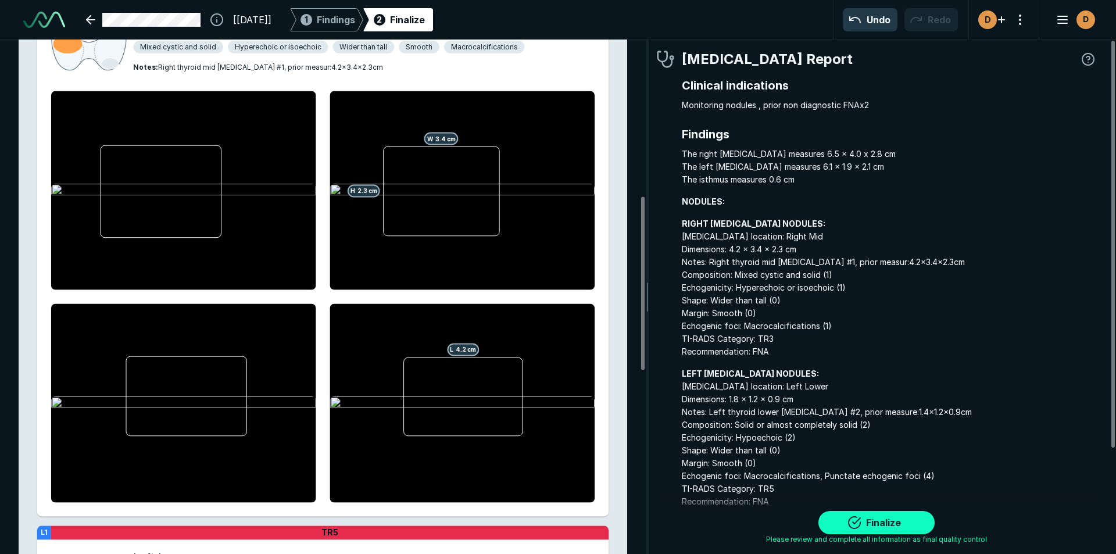
click at [878, 517] on button "Finalize" at bounding box center [876, 522] width 116 height 23
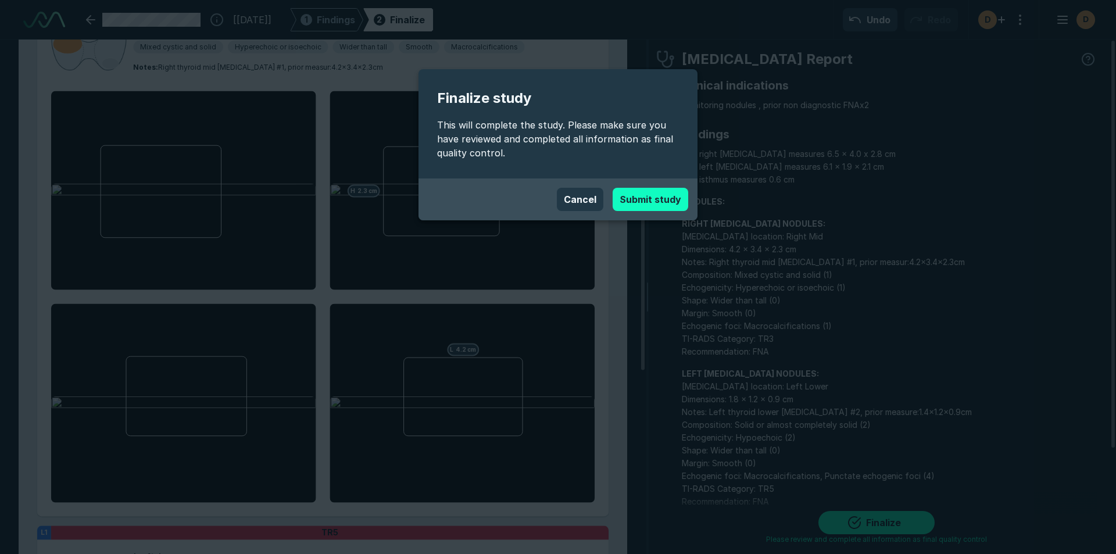
click at [647, 201] on button "Submit study" at bounding box center [651, 199] width 76 height 23
type textarea "x"
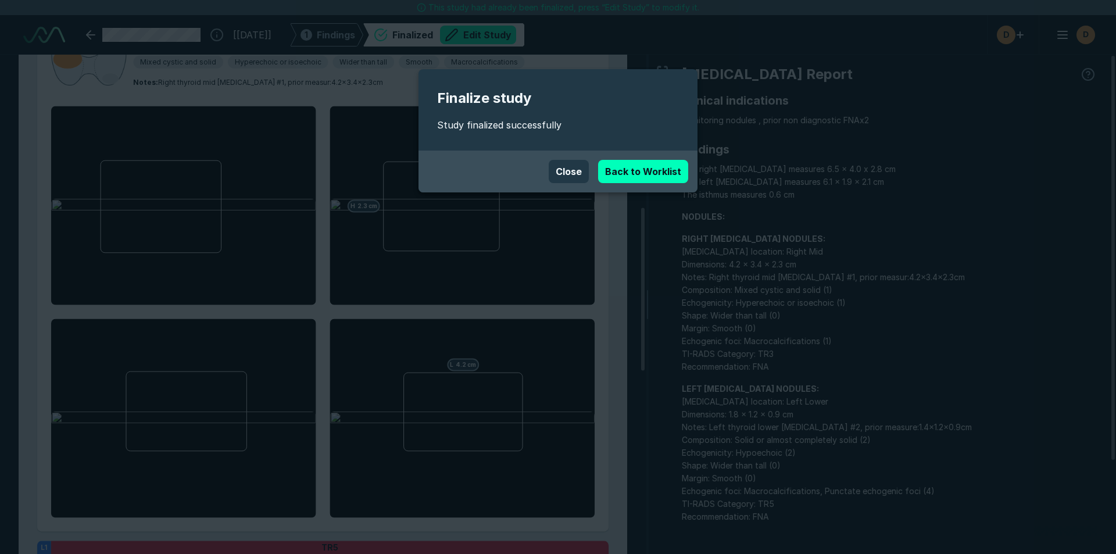
scroll to position [3716, 6516]
drag, startPoint x: 566, startPoint y: 171, endPoint x: 561, endPoint y: 165, distance: 7.9
click at [566, 171] on button "Close" at bounding box center [569, 171] width 40 height 23
